Goal: Download file/media

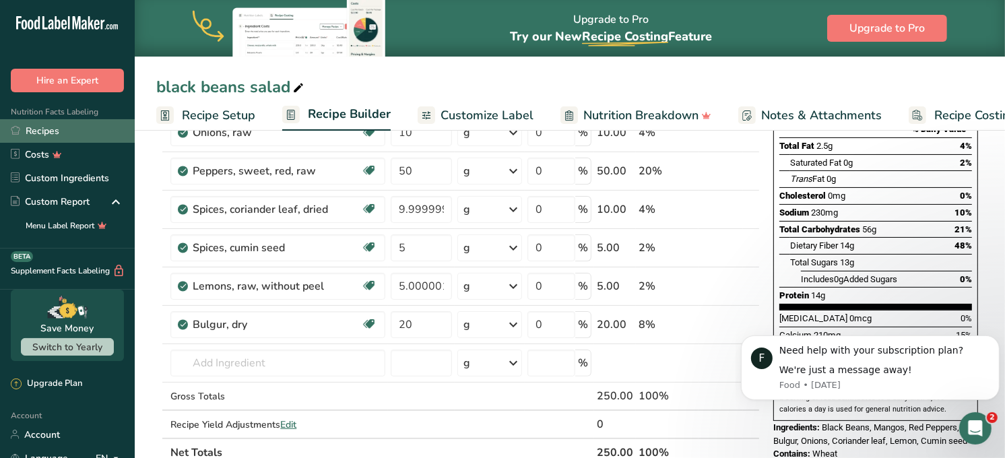
click at [41, 126] on link "Recipes" at bounding box center [67, 131] width 135 height 24
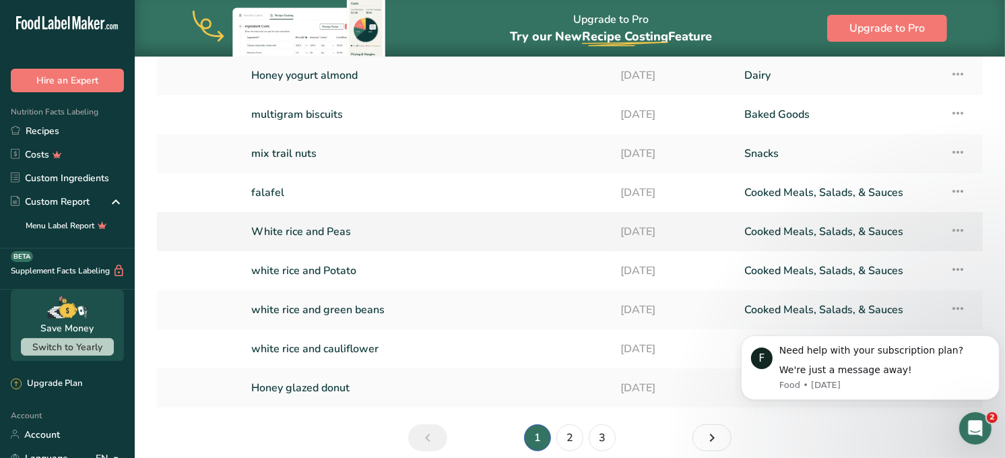
scroll to position [131, 0]
click at [338, 270] on link "white rice and Potato" at bounding box center [428, 270] width 354 height 28
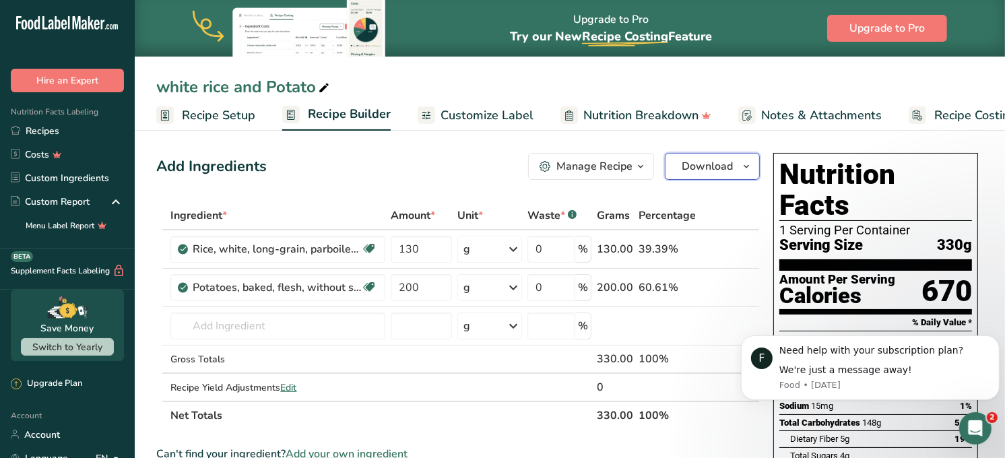
click at [697, 175] on button "Download" at bounding box center [712, 166] width 95 height 27
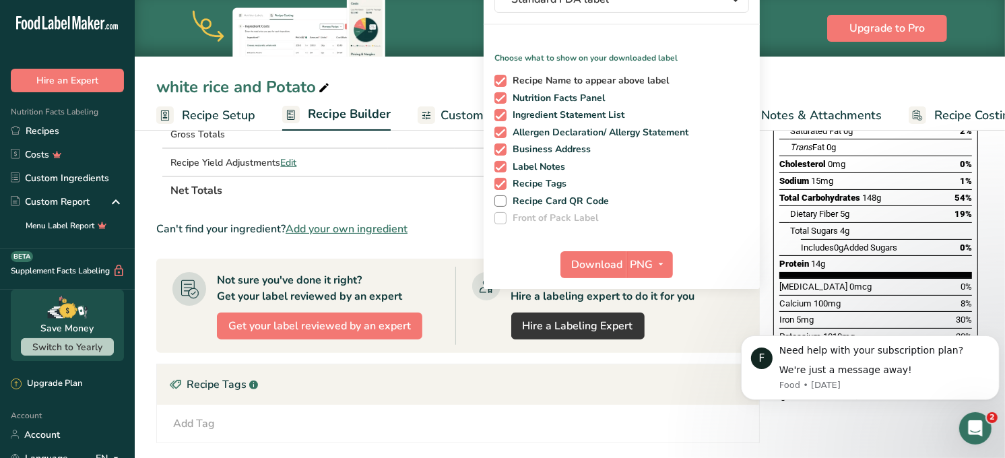
scroll to position [226, 0]
click at [586, 261] on span "Download" at bounding box center [597, 264] width 51 height 16
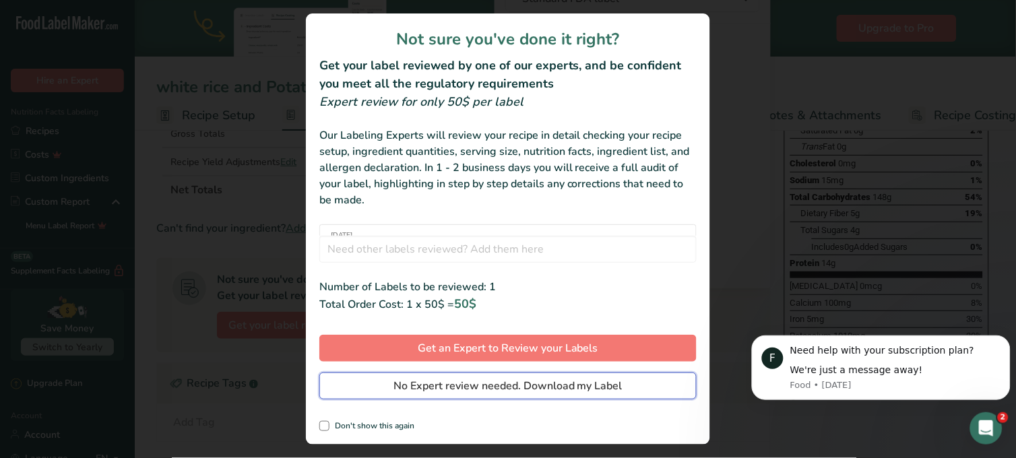
click at [499, 386] on span "No Expert review needed. Download my Label" at bounding box center [507, 386] width 229 height 16
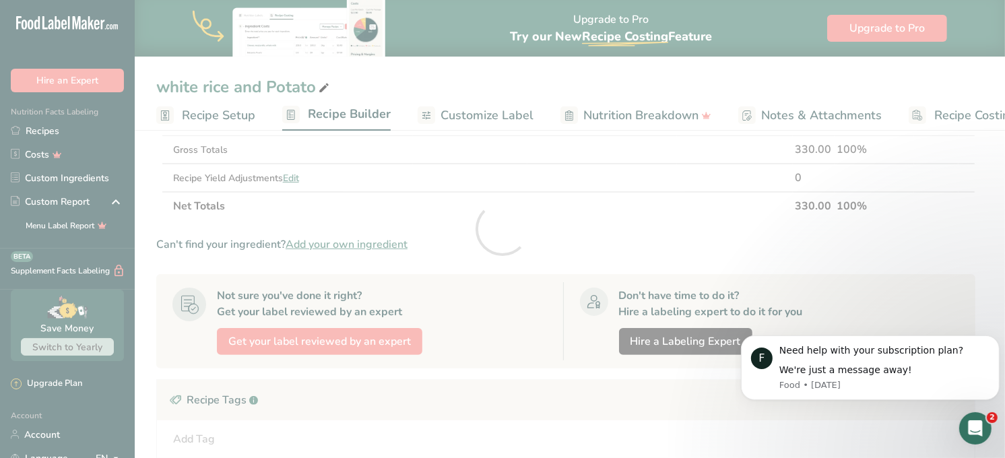
scroll to position [0, 0]
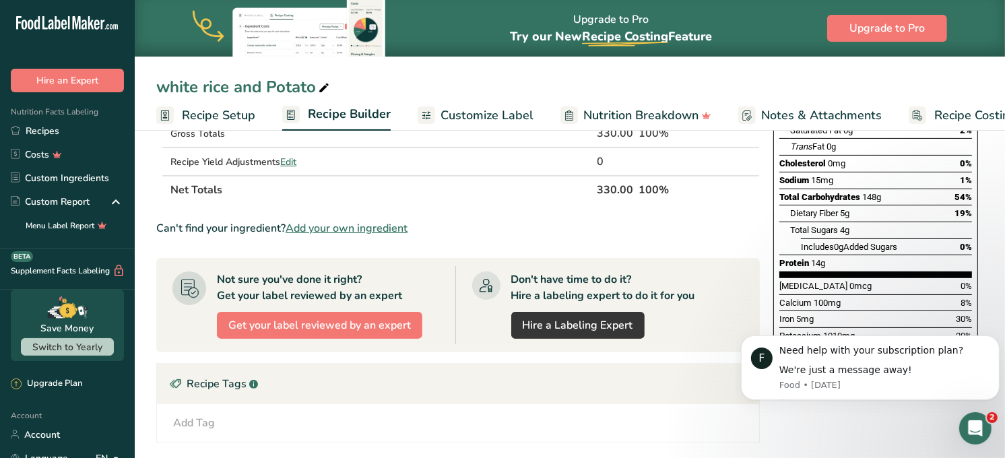
click at [439, 83] on div "white rice and Potato" at bounding box center [570, 87] width 871 height 24
